Goal: Task Accomplishment & Management: Manage account settings

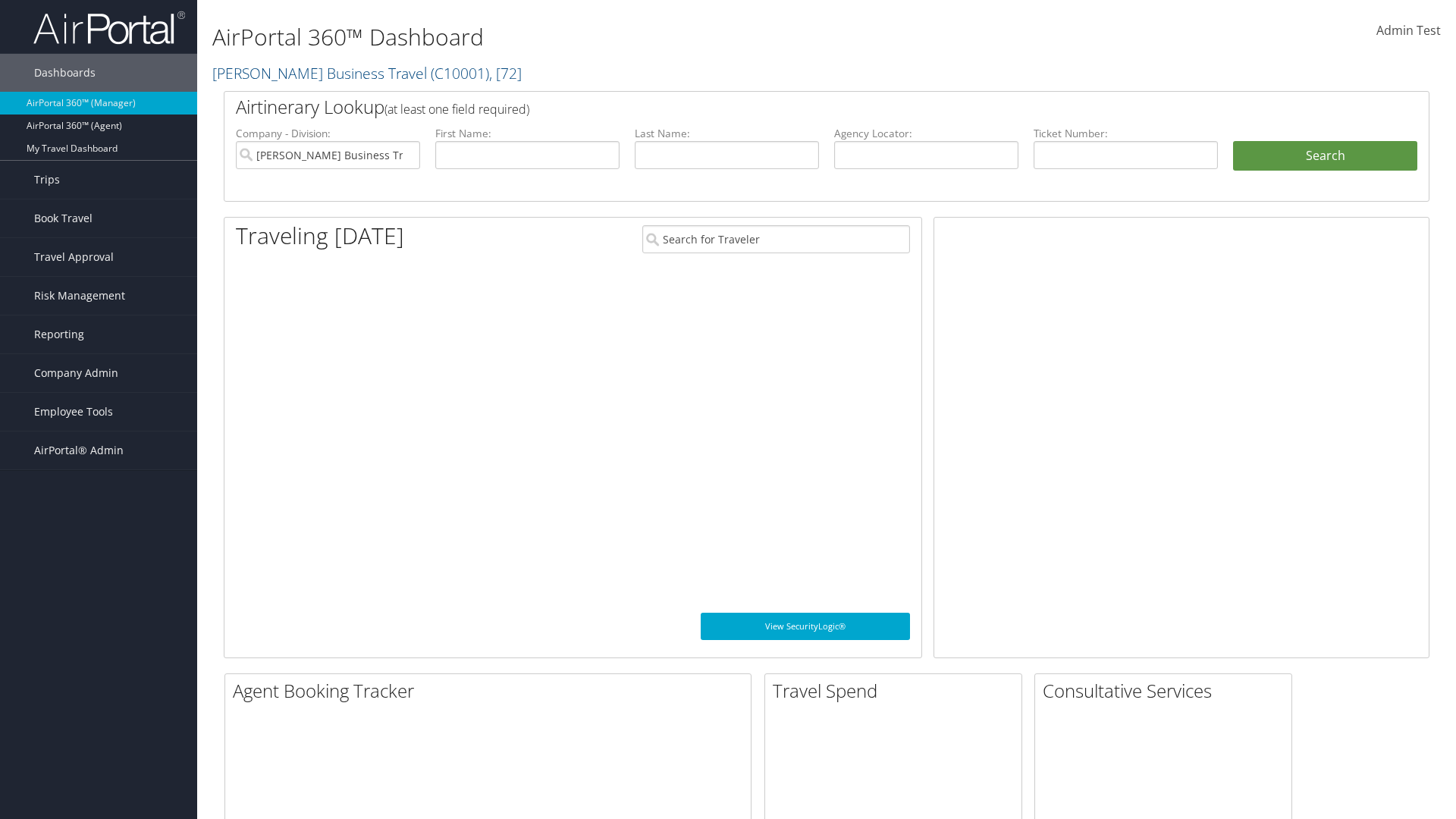
click at [99, 373] on span "Company Admin" at bounding box center [76, 373] width 84 height 38
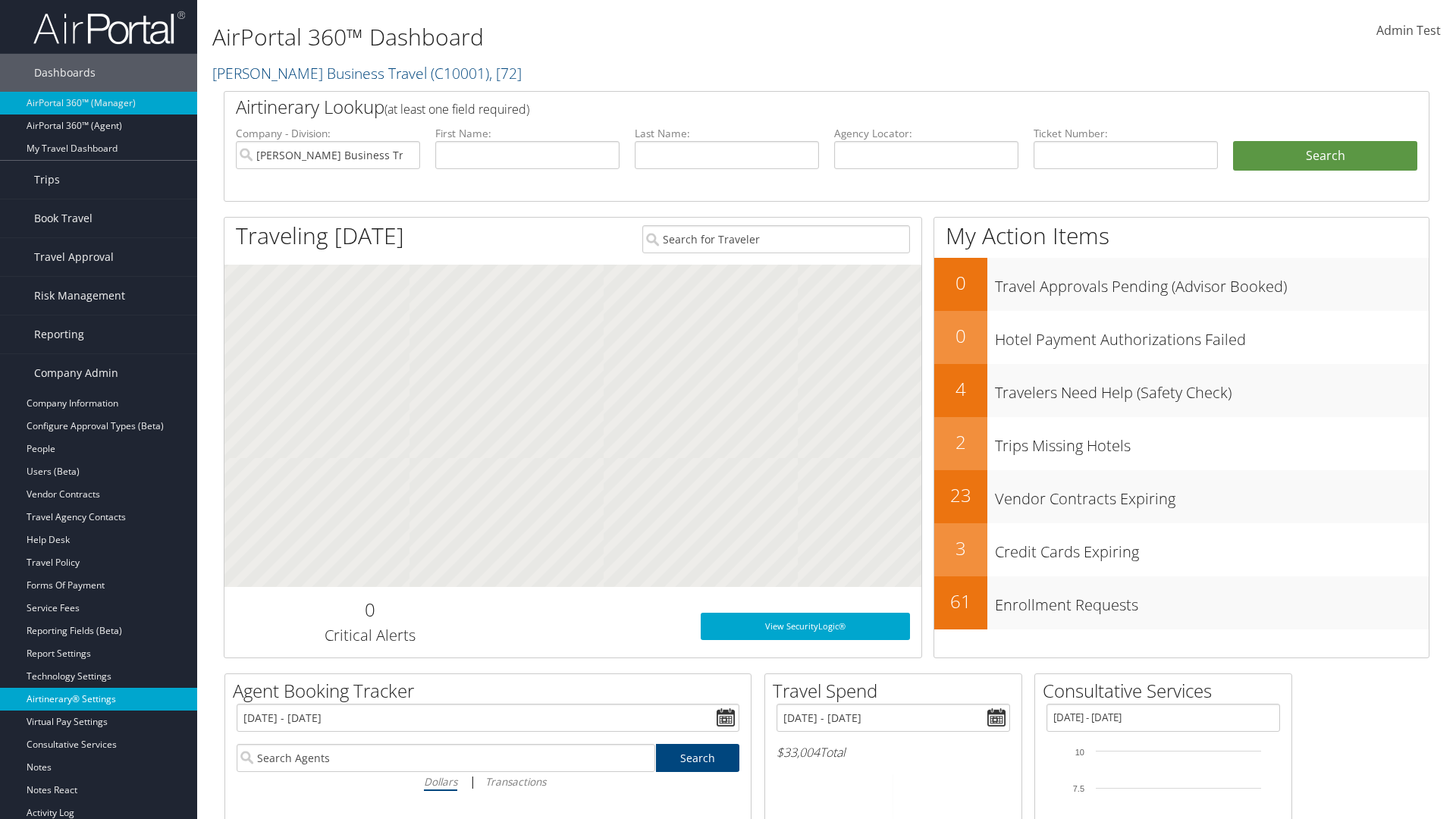
click at [99, 699] on link "Airtinerary® Settings" at bounding box center [99, 699] width 197 height 22
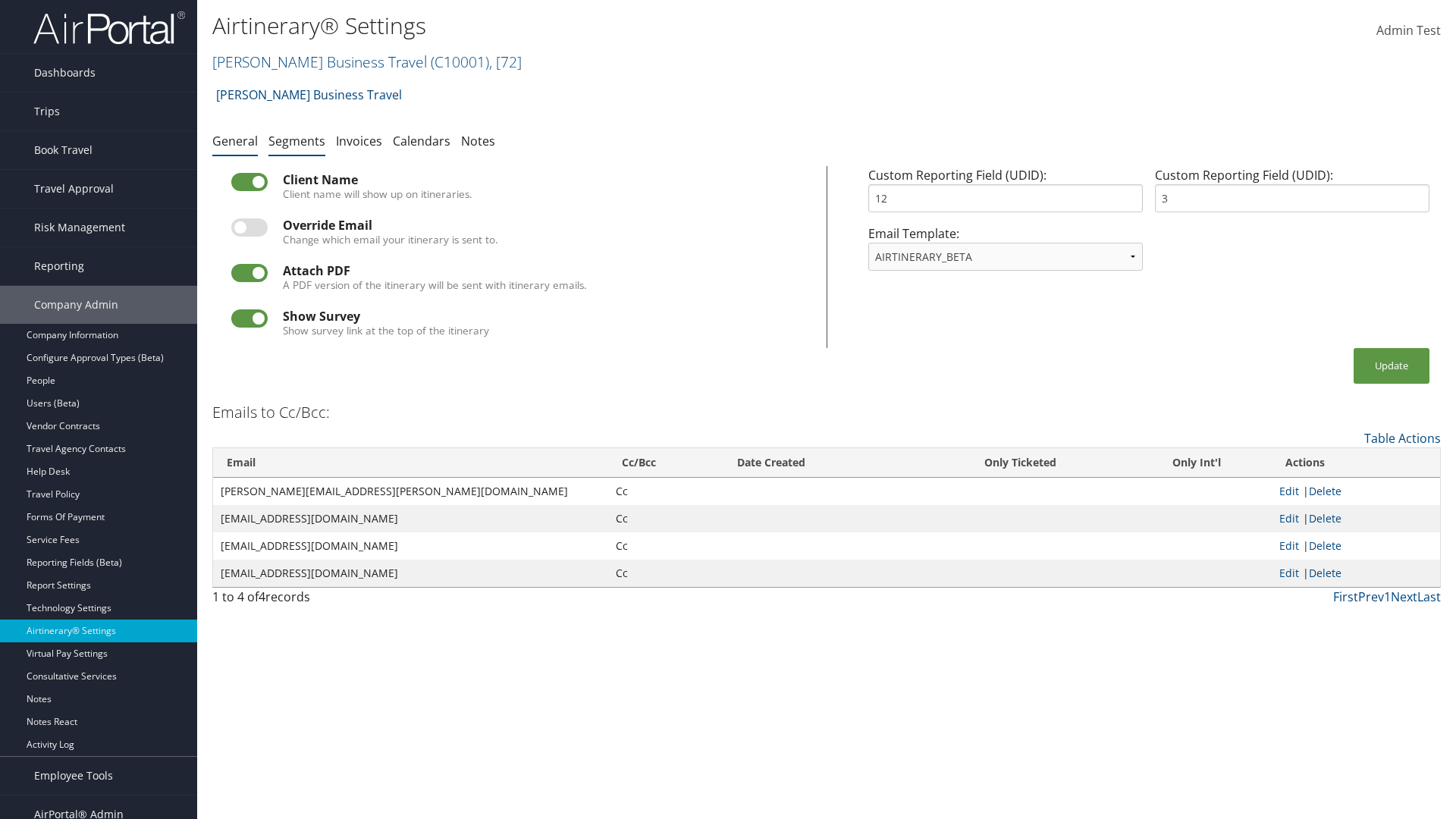
click at [296, 140] on link "Segments" at bounding box center [296, 141] width 57 height 17
